Goal: Transaction & Acquisition: Download file/media

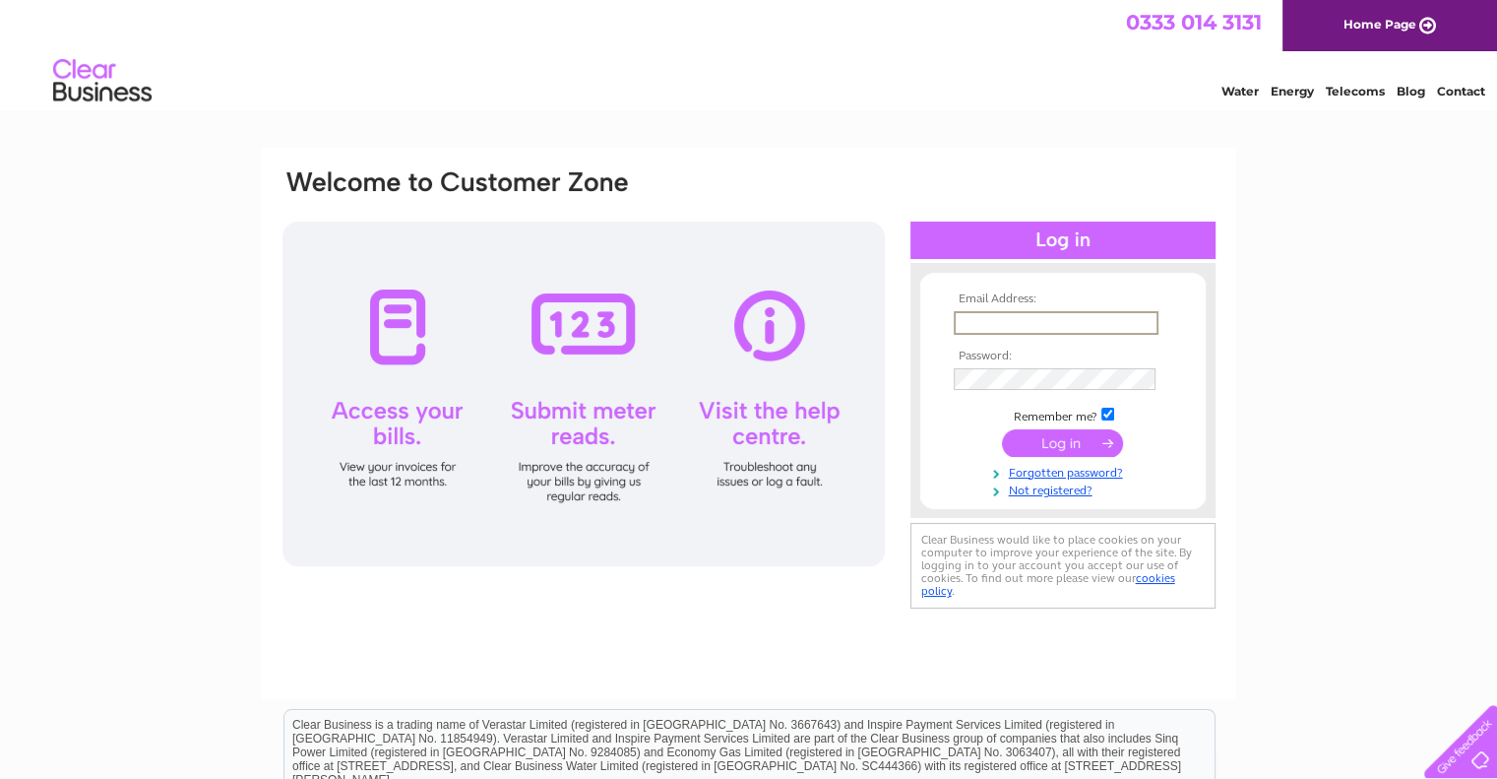
click at [1060, 324] on input "text" at bounding box center [1056, 323] width 205 height 24
type input "[EMAIL_ADDRESS][DOMAIN_NAME]"
click at [1100, 439] on input "submit" at bounding box center [1062, 441] width 121 height 28
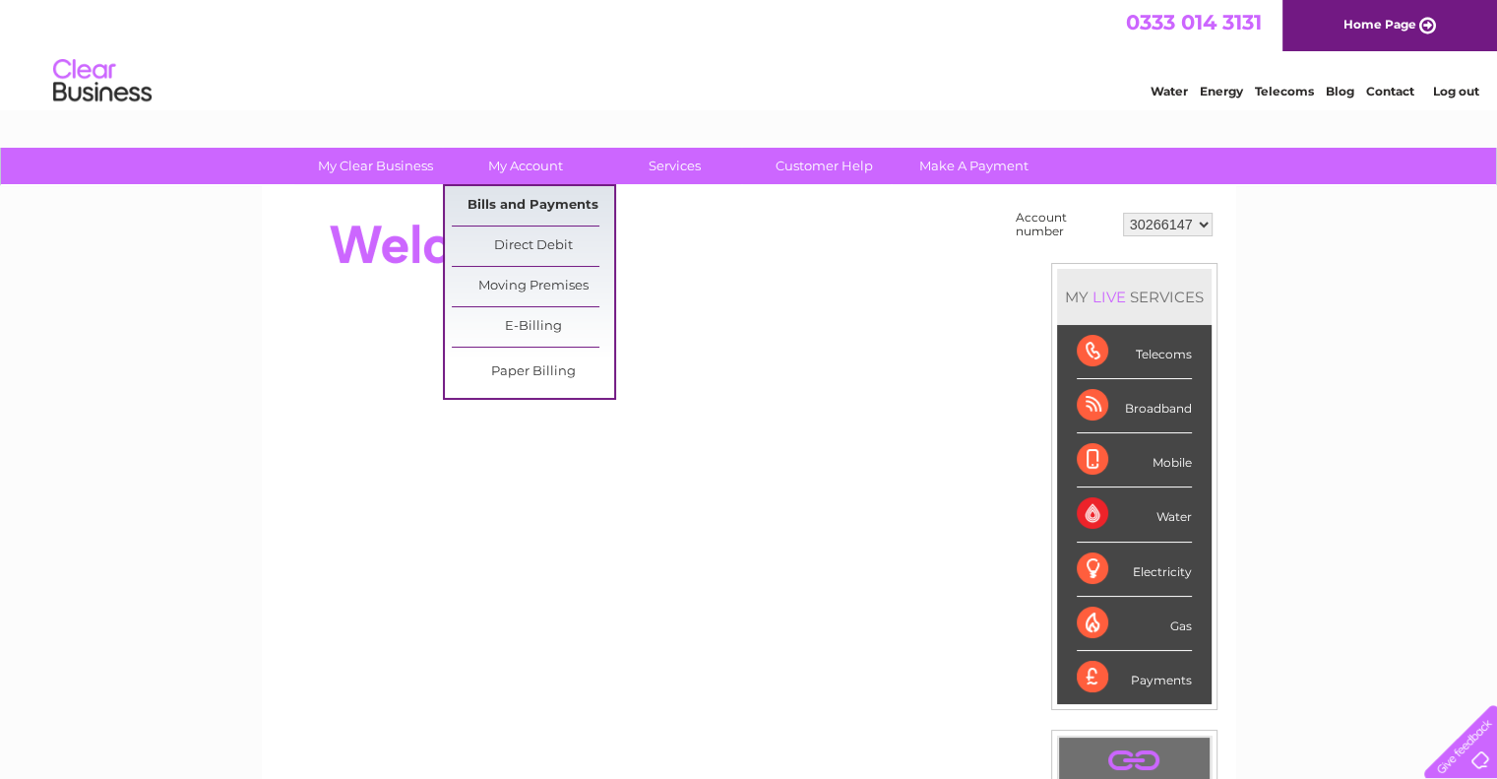
click at [524, 207] on link "Bills and Payments" at bounding box center [533, 205] width 162 height 39
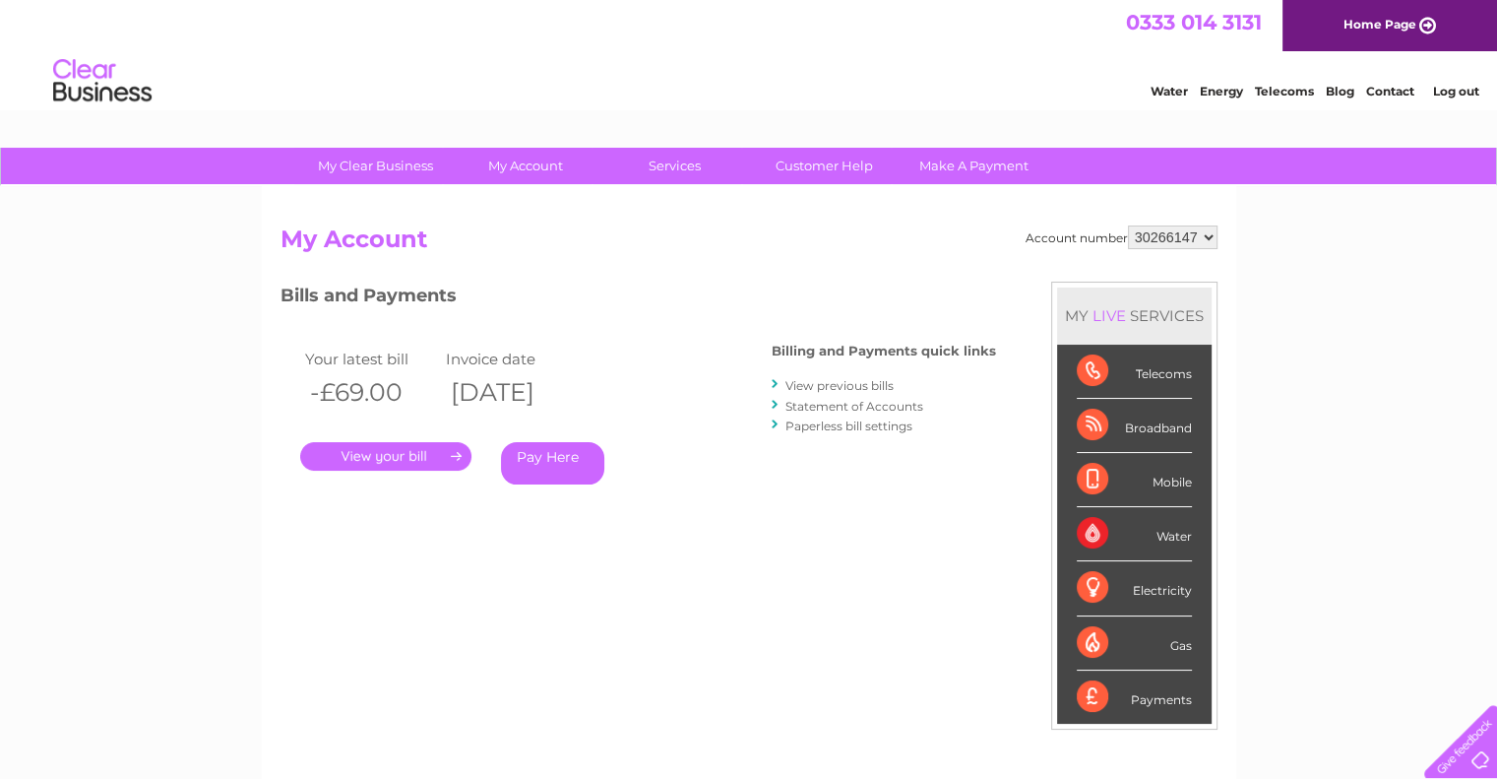
click at [1203, 231] on select "30266147 30313131" at bounding box center [1173, 237] width 90 height 24
click at [1273, 235] on div "My Clear Business Login Details My Details My Preferences Link Account My Accou…" at bounding box center [748, 661] width 1497 height 1027
click at [1212, 230] on select "30266147 30313131" at bounding box center [1173, 237] width 90 height 24
select select "30313131"
click at [1128, 225] on select "30266147 30313131" at bounding box center [1173, 237] width 90 height 24
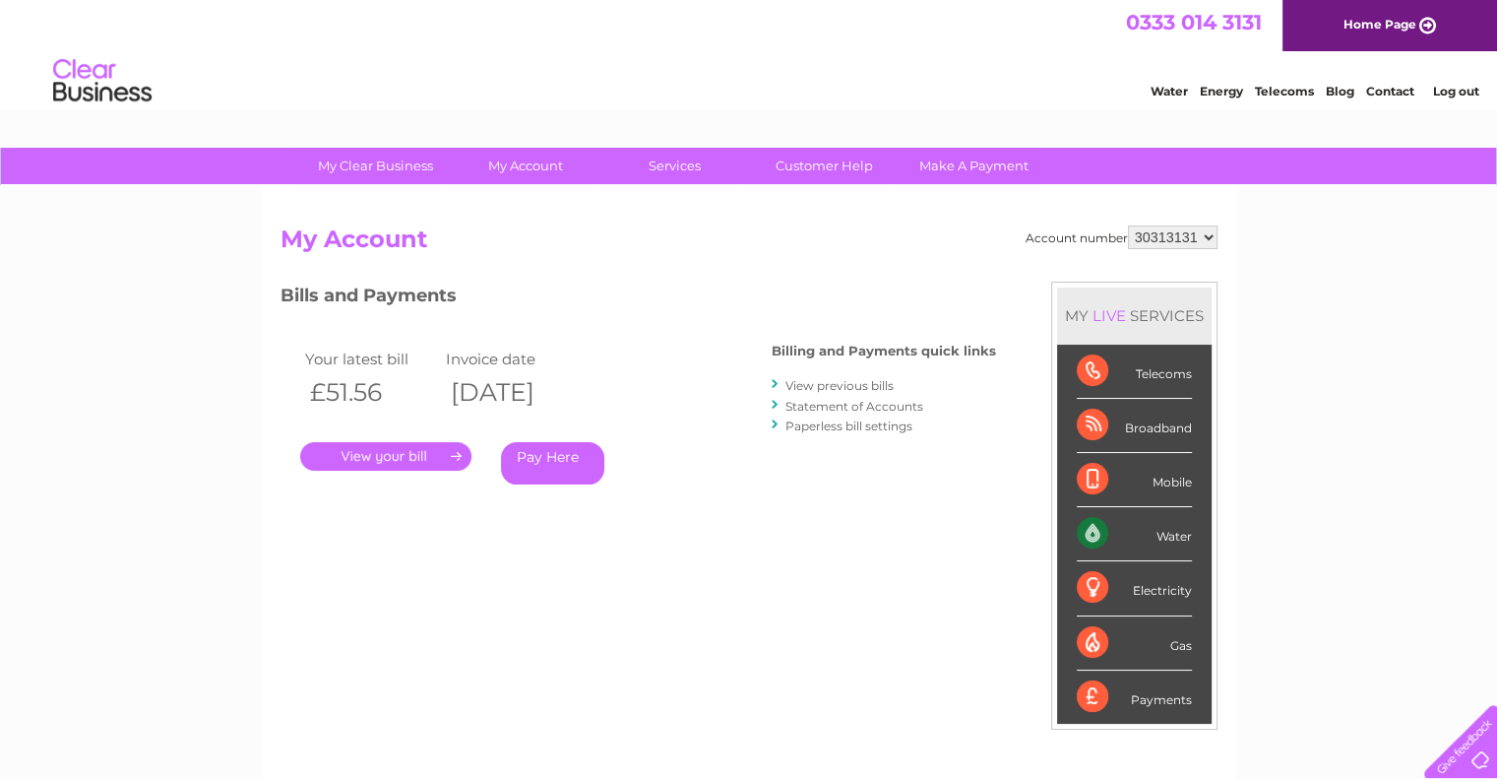
click at [853, 382] on link "View previous bills" at bounding box center [840, 385] width 108 height 15
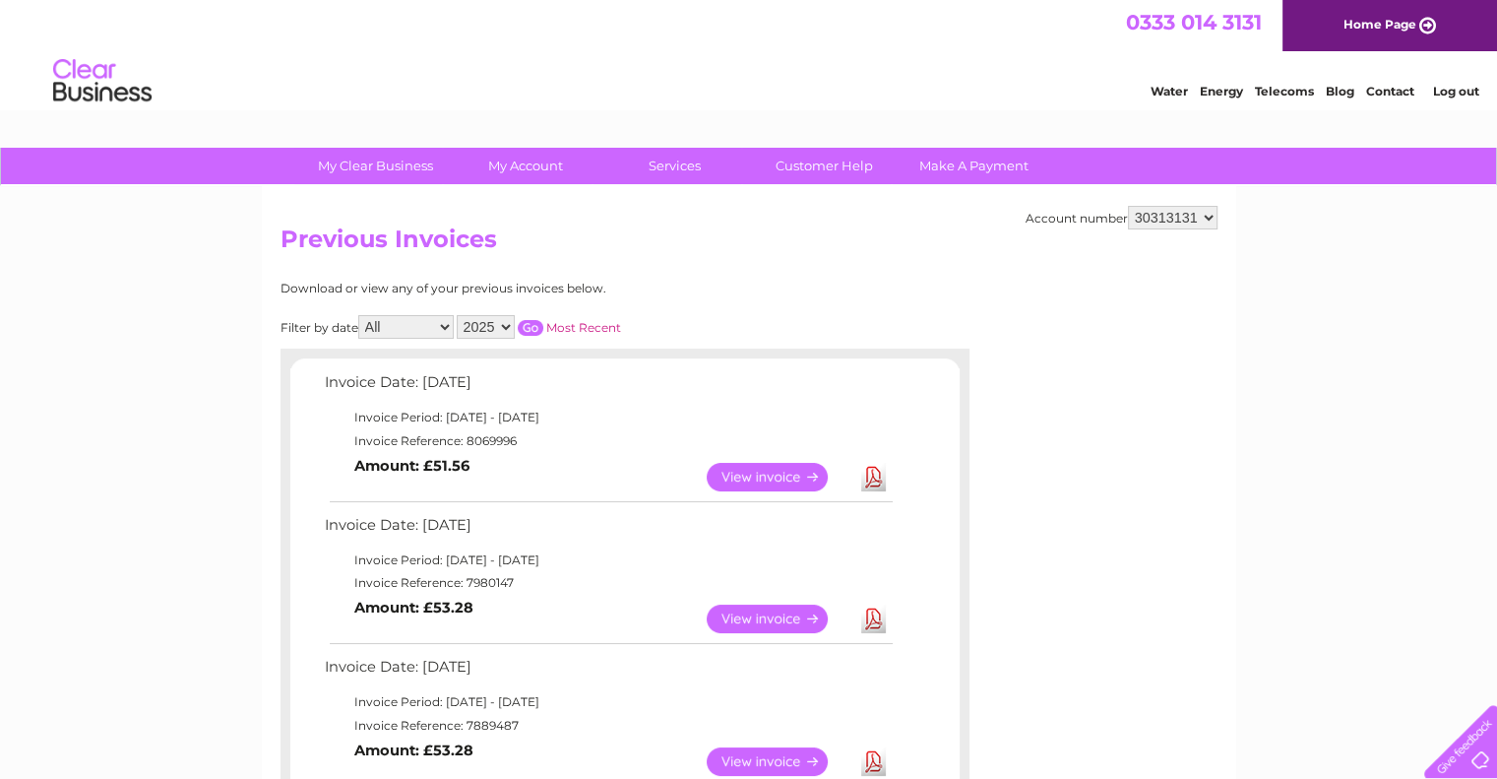
scroll to position [98, 0]
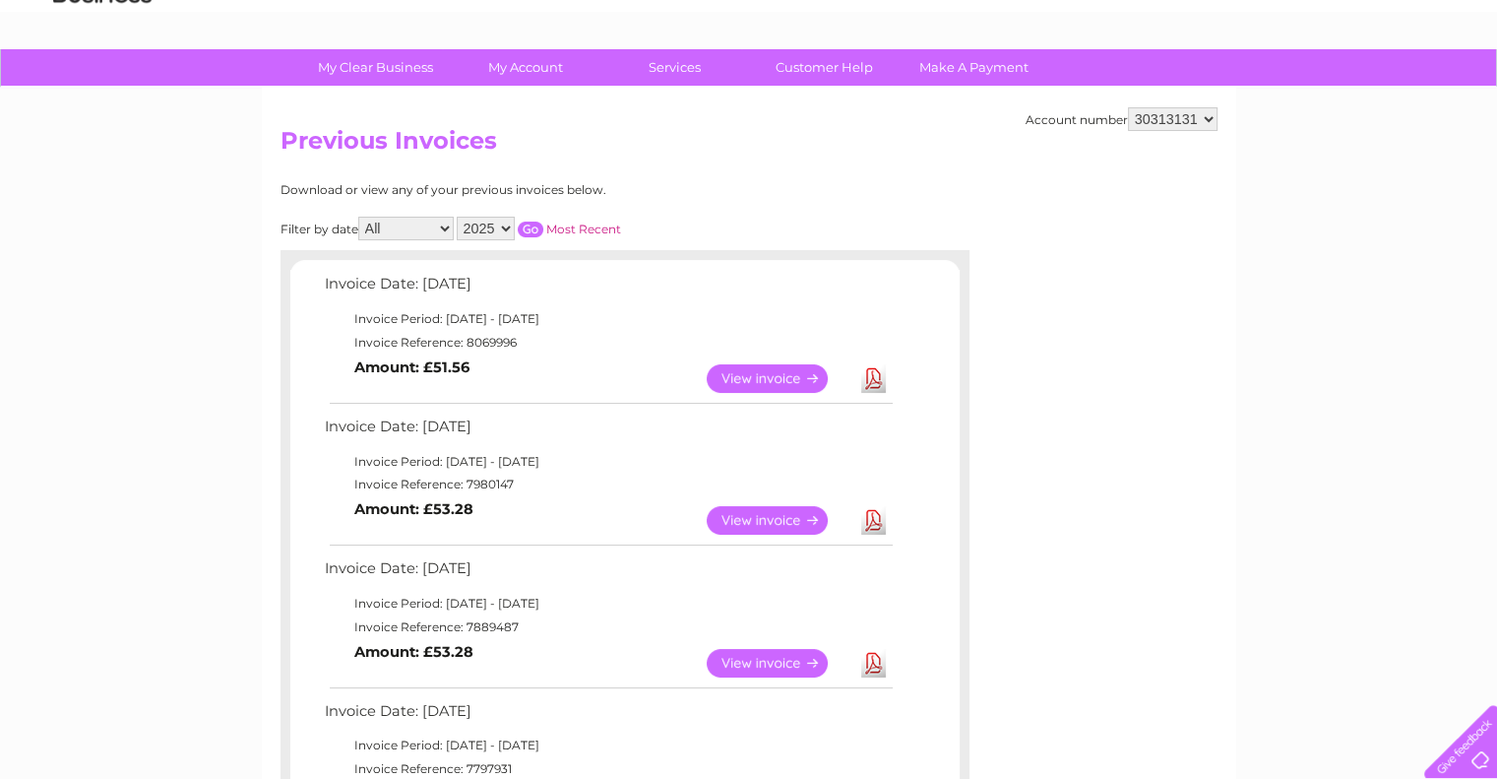
click at [872, 372] on link "Download" at bounding box center [873, 378] width 25 height 29
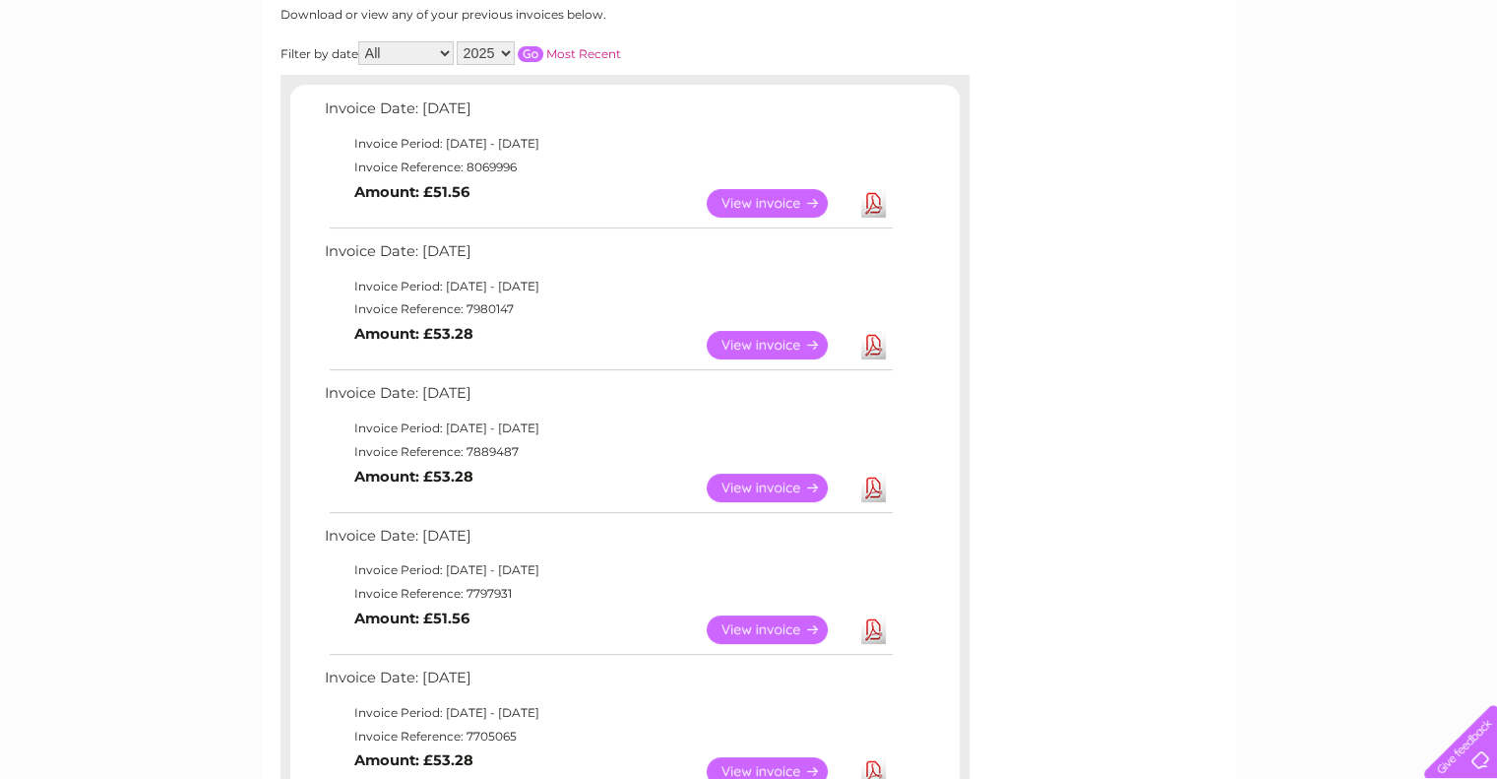
scroll to position [295, 0]
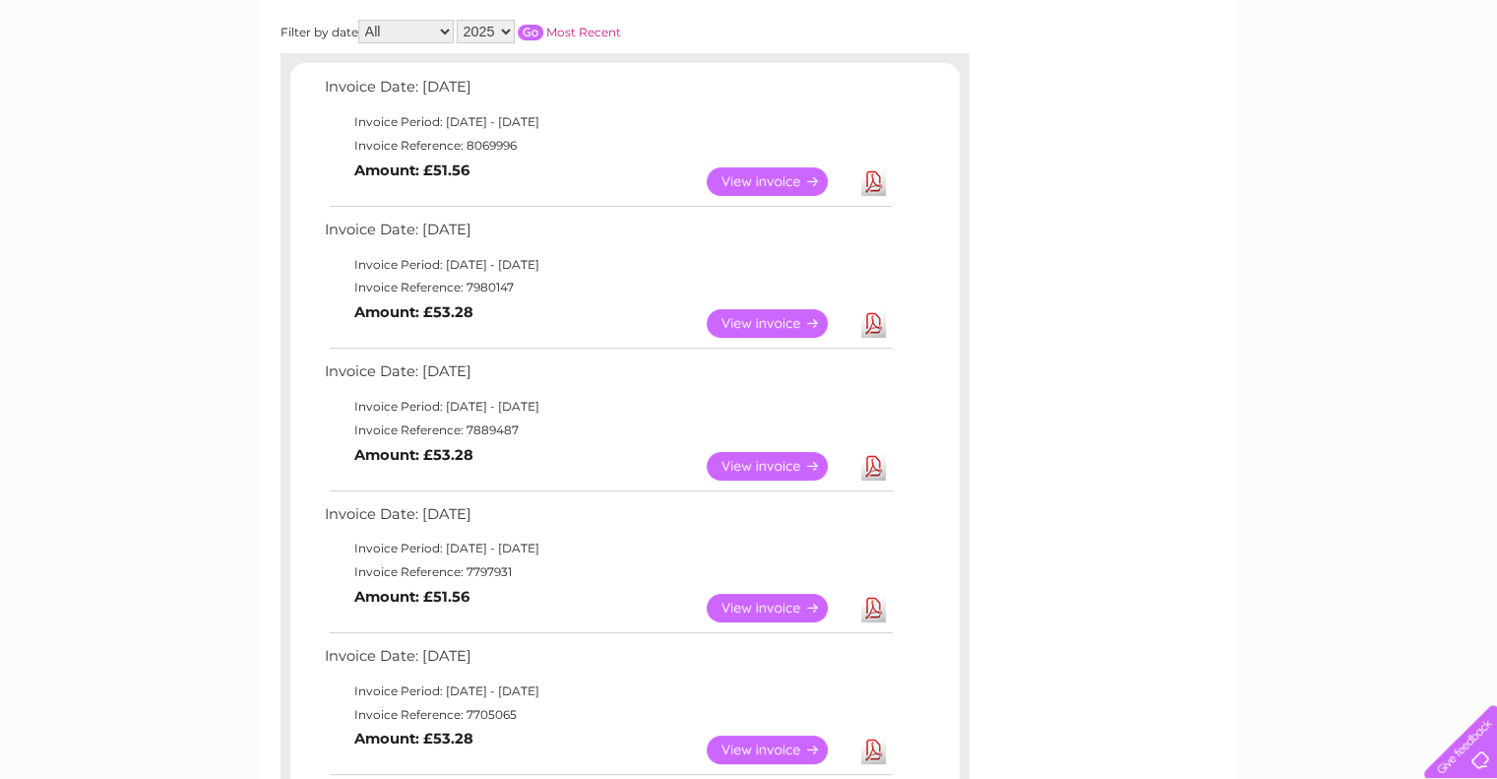
click at [872, 321] on link "Download" at bounding box center [873, 323] width 25 height 29
click at [872, 466] on link "Download" at bounding box center [873, 466] width 25 height 29
click at [880, 606] on link "Download" at bounding box center [873, 608] width 25 height 29
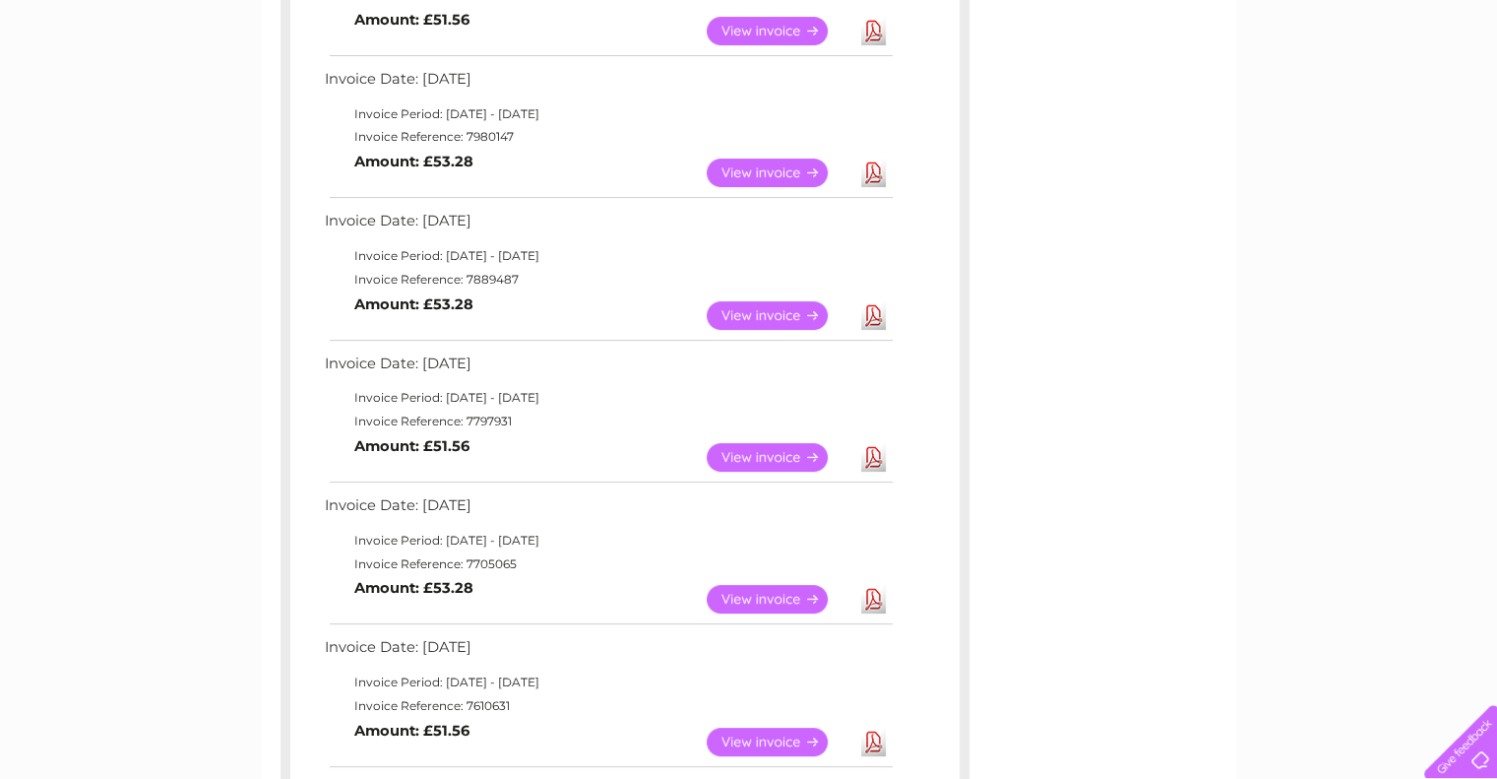
scroll to position [492, 0]
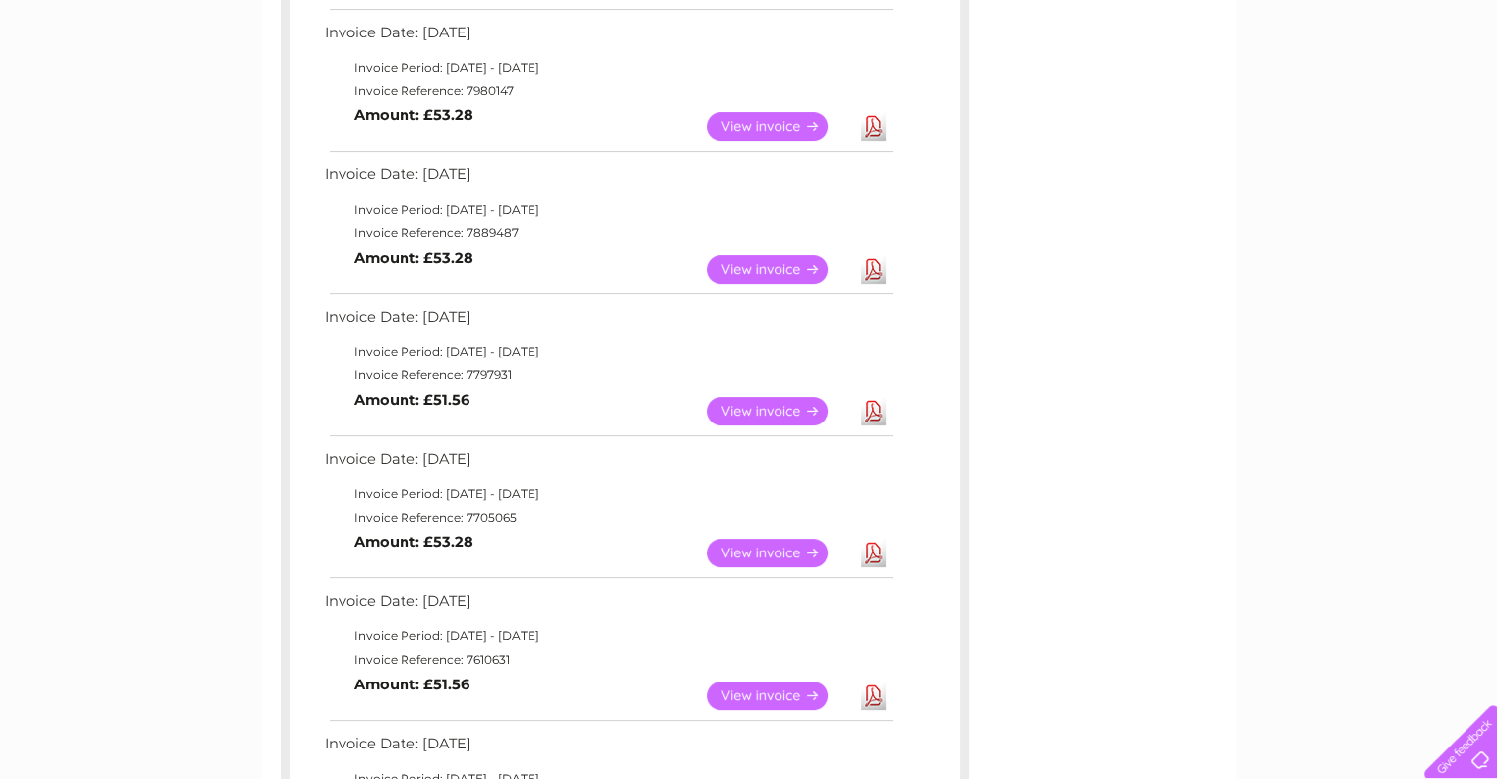
click at [871, 554] on link "Download" at bounding box center [873, 553] width 25 height 29
click at [871, 696] on link "Download" at bounding box center [873, 695] width 25 height 29
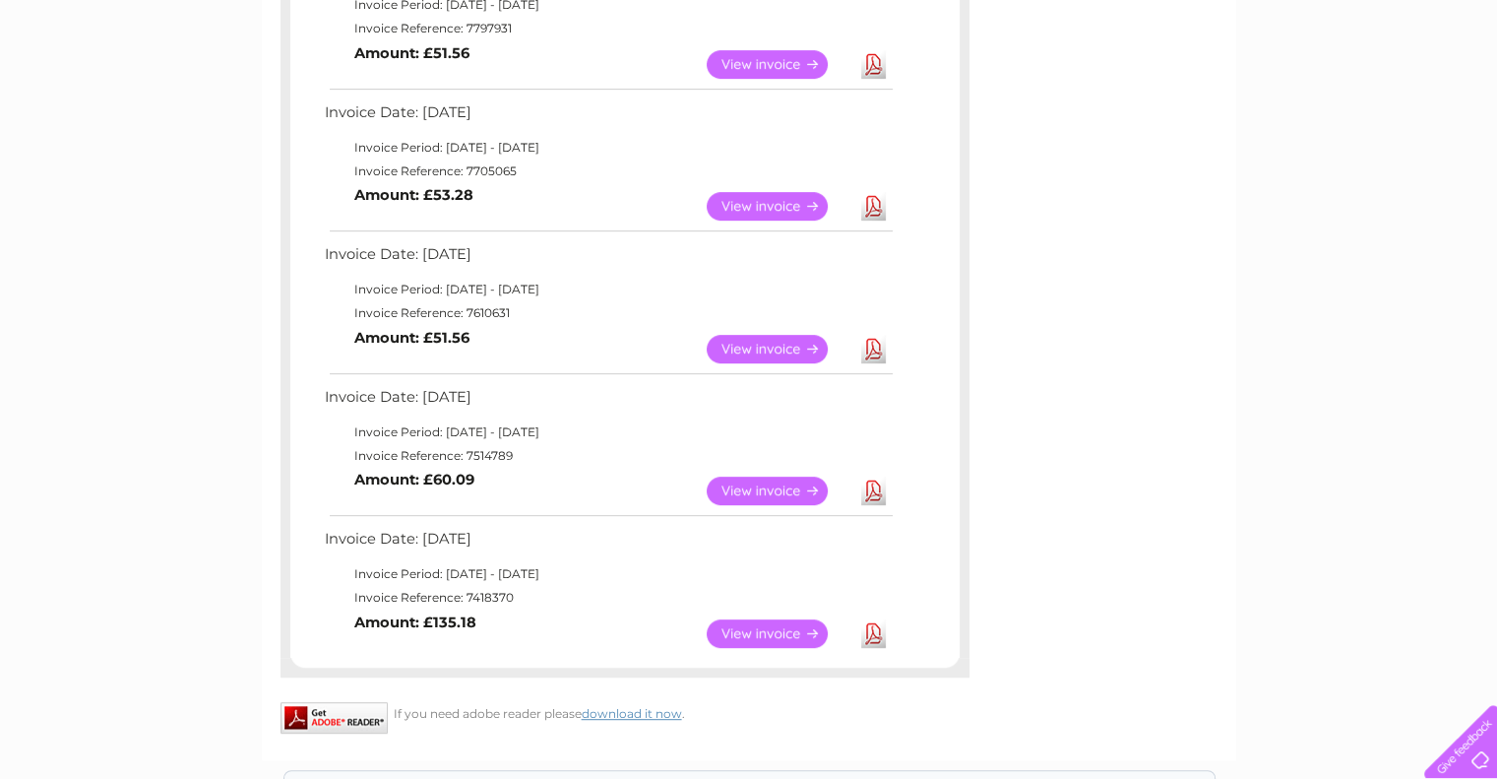
scroll to position [886, 0]
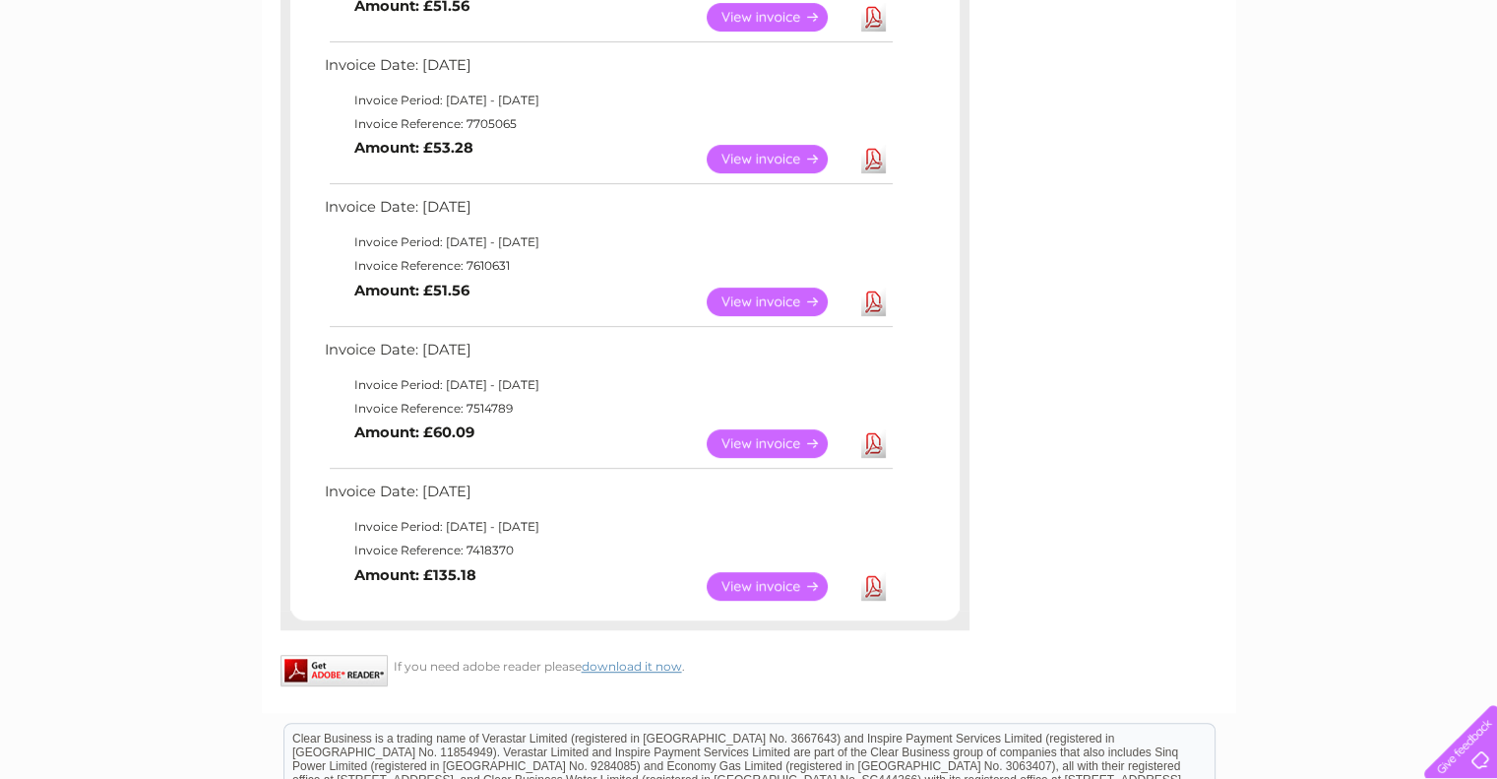
click at [873, 448] on link "Download" at bounding box center [873, 443] width 25 height 29
click at [873, 586] on link "Download" at bounding box center [873, 586] width 25 height 29
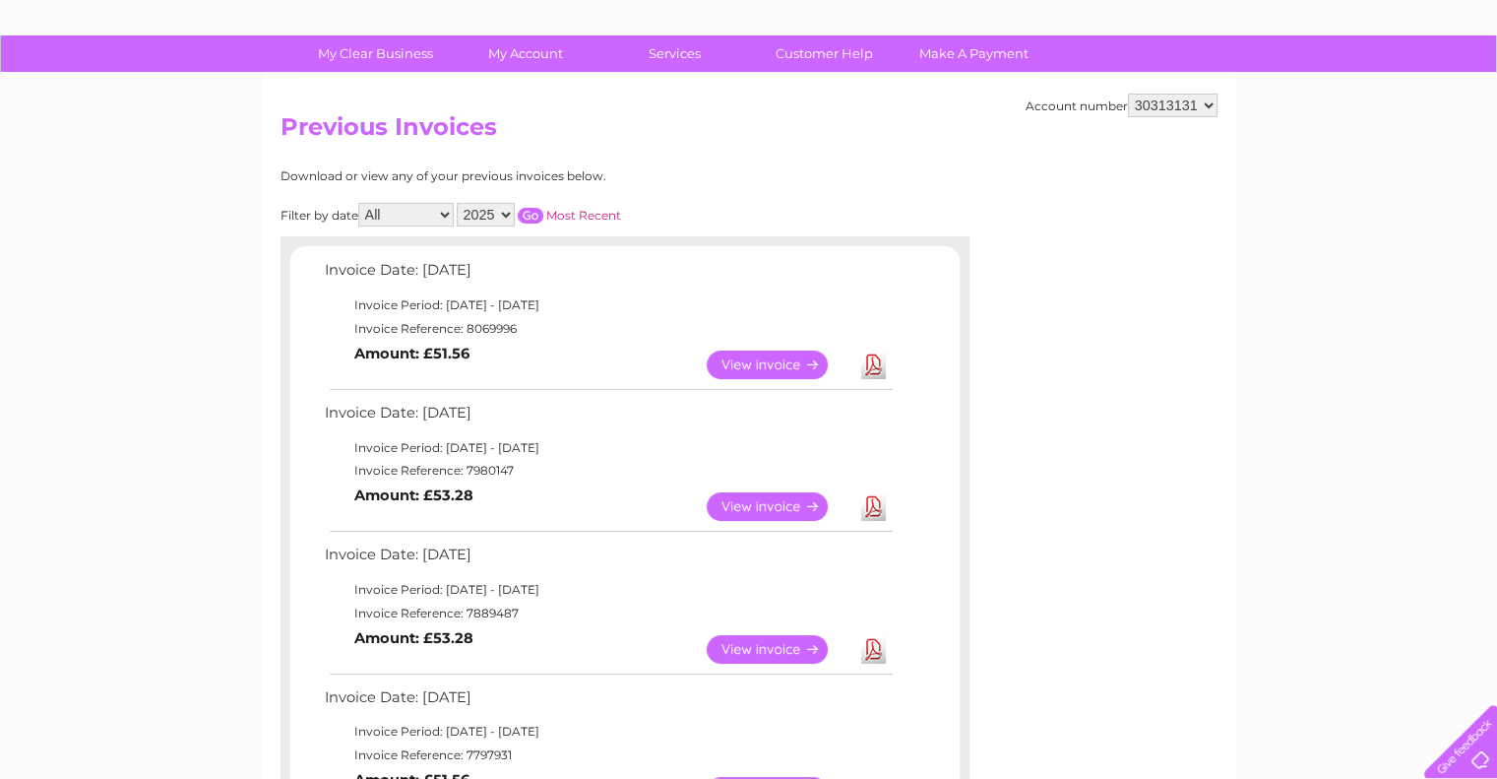
scroll to position [0, 0]
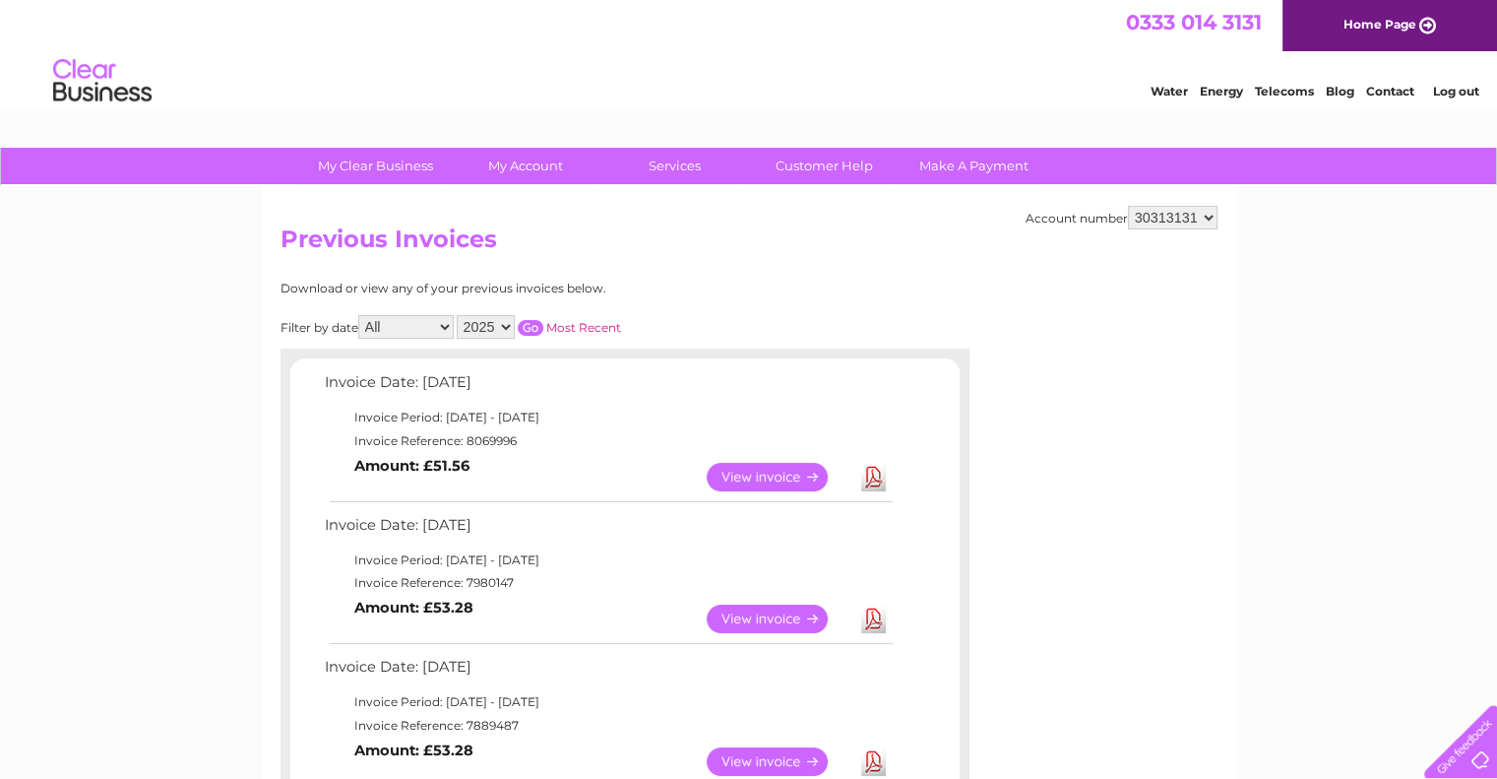
click at [499, 318] on select "2025" at bounding box center [486, 327] width 58 height 24
click at [452, 332] on select "All February March April May June July August September" at bounding box center [405, 327] width 95 height 24
click at [697, 259] on h2 "Previous Invoices" at bounding box center [749, 243] width 937 height 37
click at [1203, 219] on select "30266147 30313131" at bounding box center [1173, 218] width 90 height 24
select select "30266147"
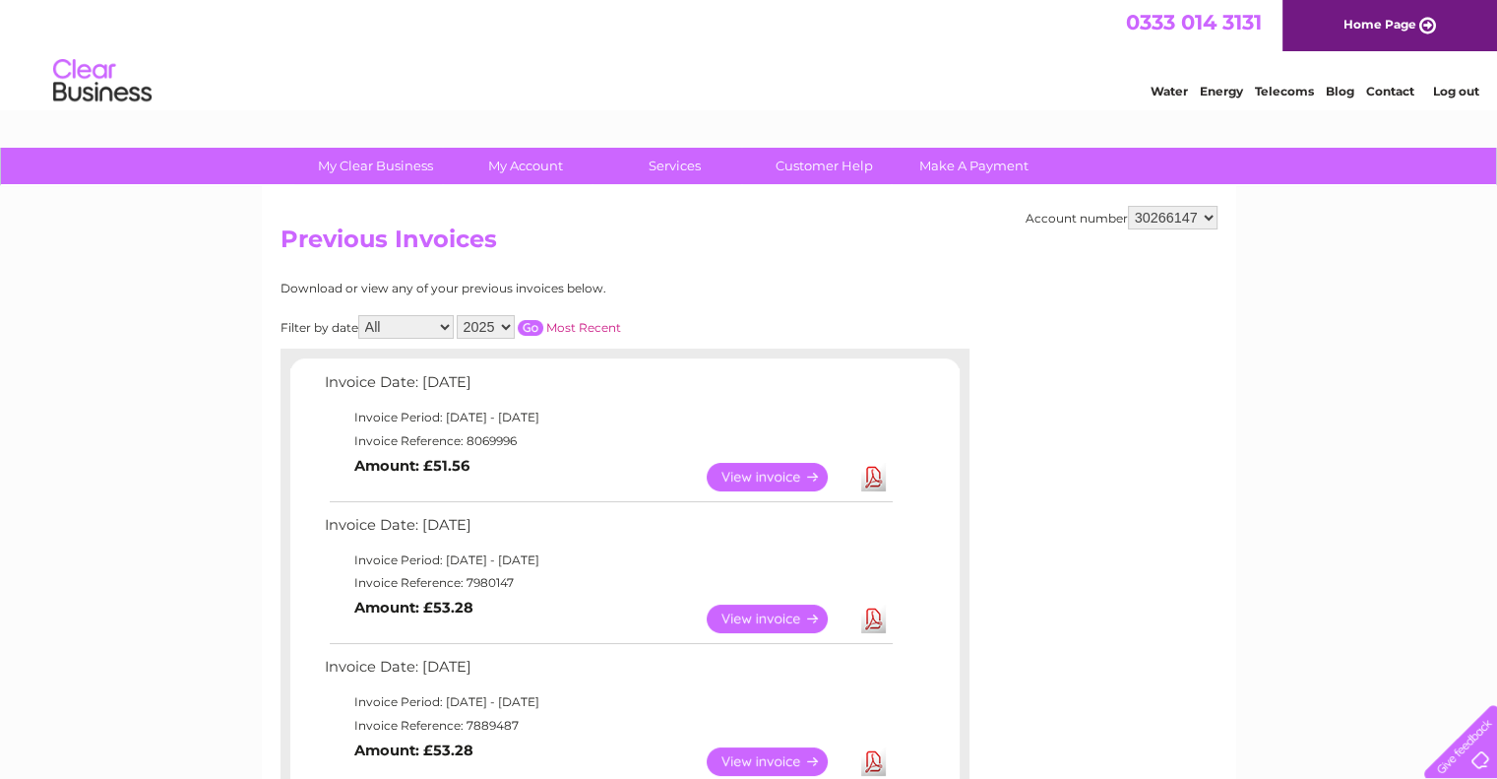
click at [1128, 206] on select "30266147 30313131" at bounding box center [1173, 218] width 90 height 24
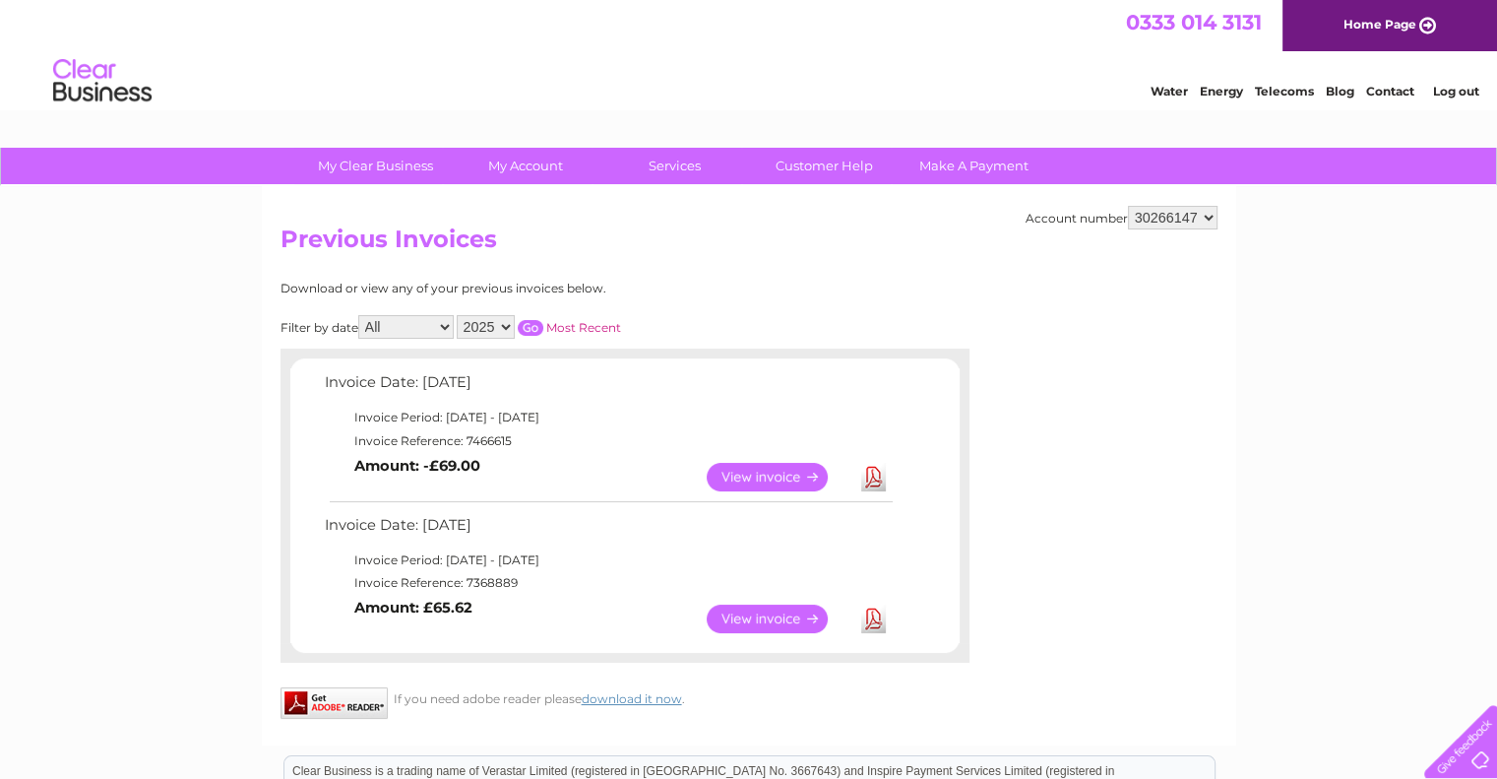
click at [864, 621] on link "Download" at bounding box center [873, 618] width 25 height 29
